Goal: Navigation & Orientation: Find specific page/section

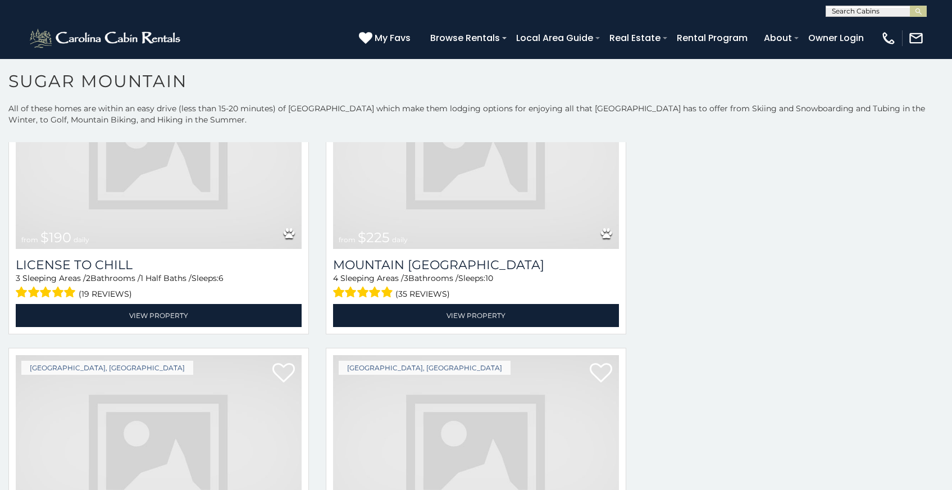
scroll to position [23, 0]
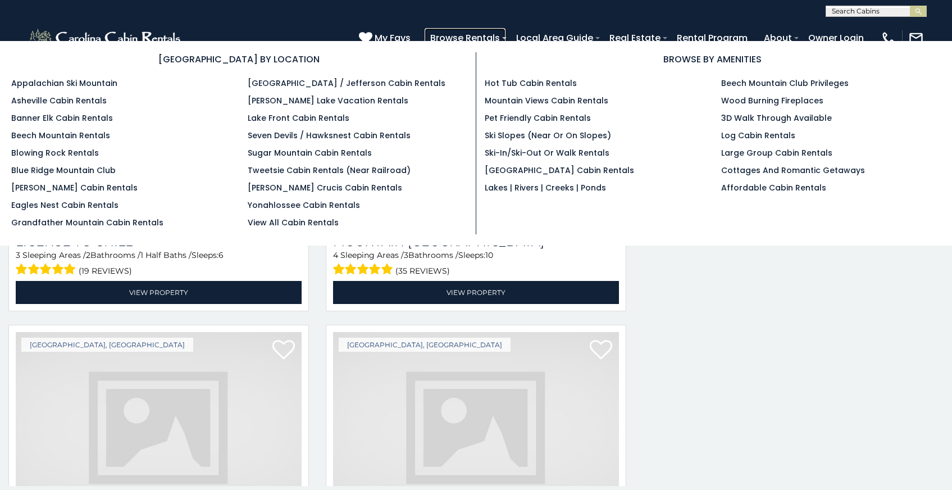
click at [505, 32] on link "Browse Rentals" at bounding box center [465, 38] width 81 height 20
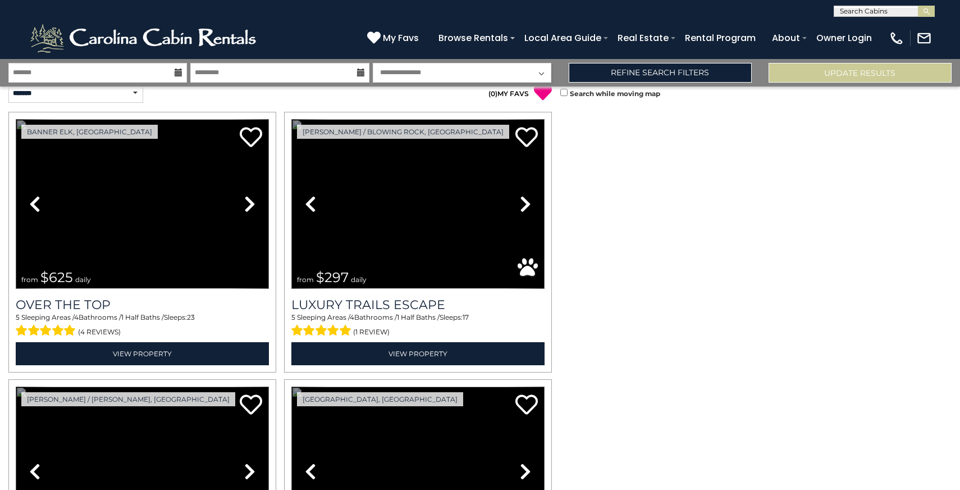
scroll to position [45, 0]
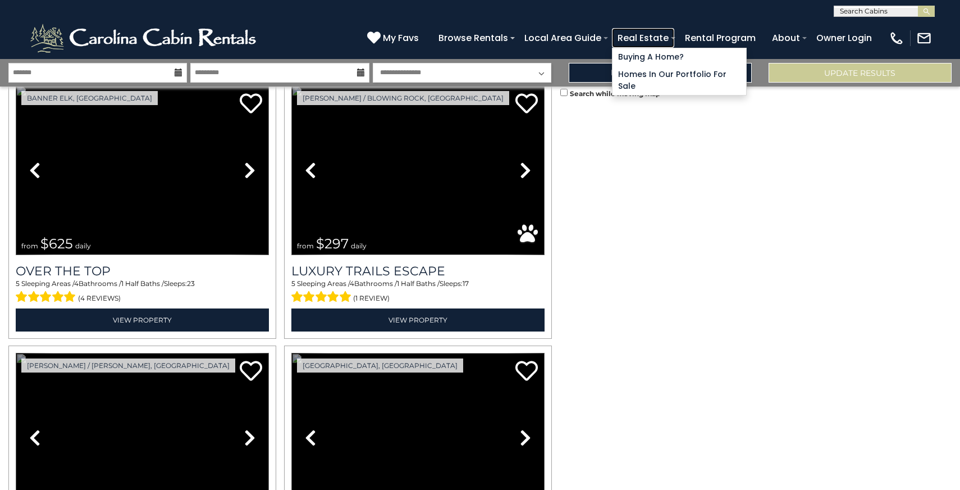
click at [675, 34] on link "Real Estate" at bounding box center [643, 38] width 62 height 20
